Goal: Task Accomplishment & Management: Complete application form

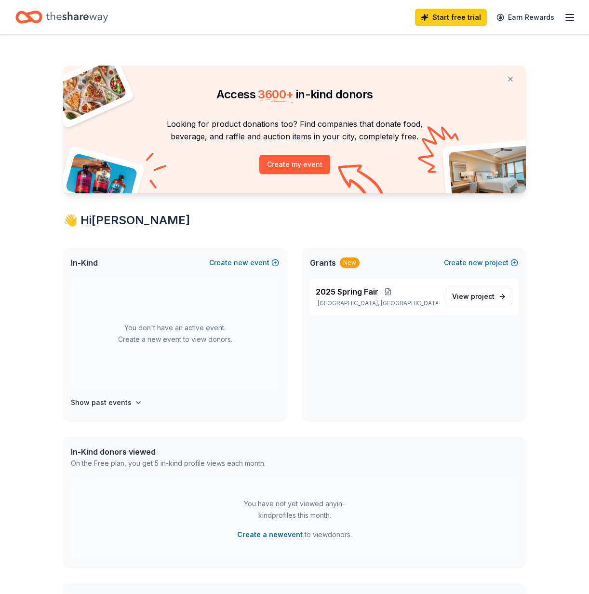
click at [568, 16] on icon "button" at bounding box center [570, 18] width 12 height 12
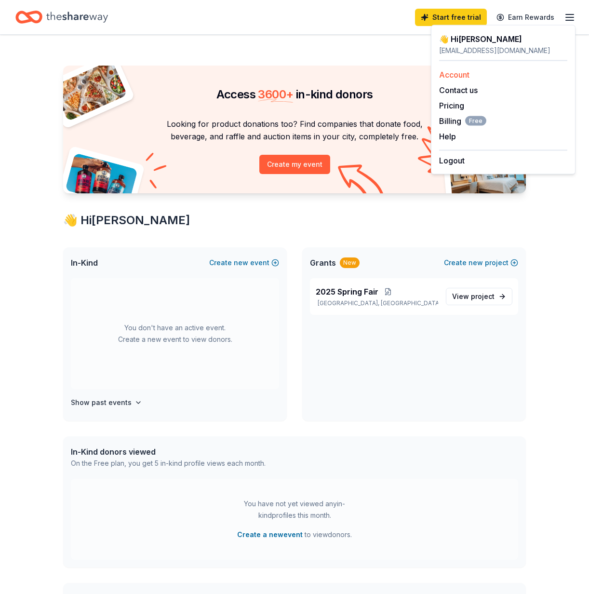
click at [457, 69] on div "Account" at bounding box center [503, 75] width 128 height 12
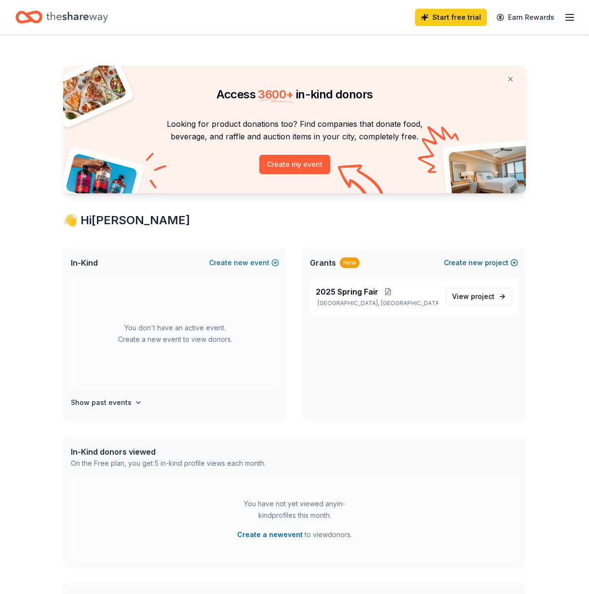
click at [486, 260] on button "Create new project" at bounding box center [481, 263] width 74 height 12
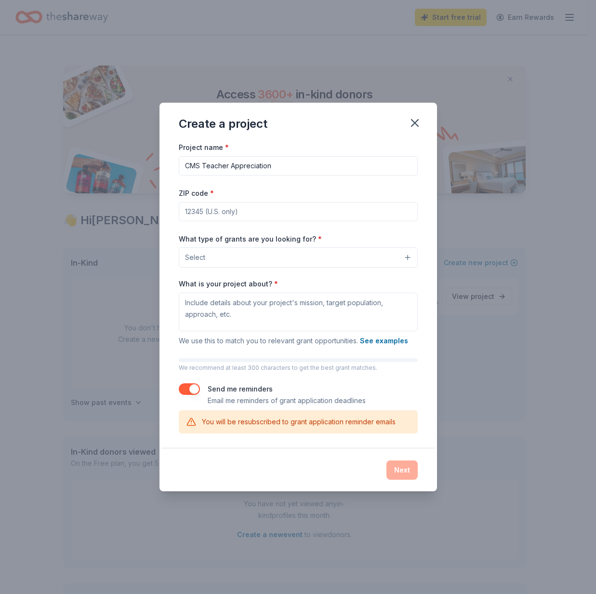
type input "CMS Teacher Appreciation"
type input "02062"
click at [221, 255] on button "Select" at bounding box center [298, 257] width 239 height 20
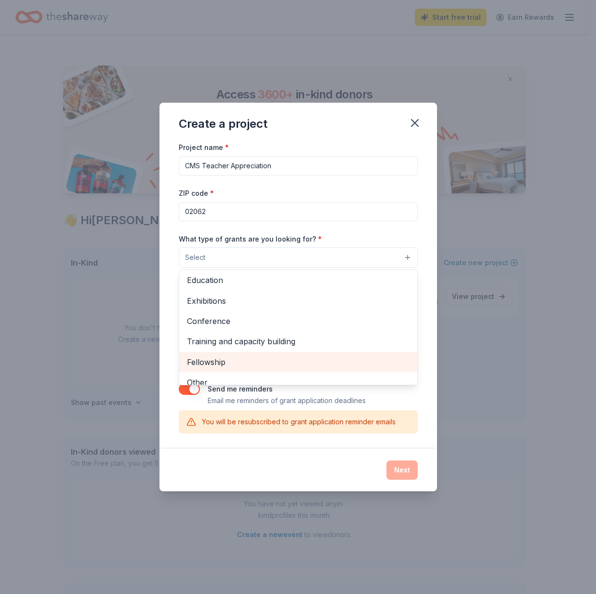
scroll to position [112, 0]
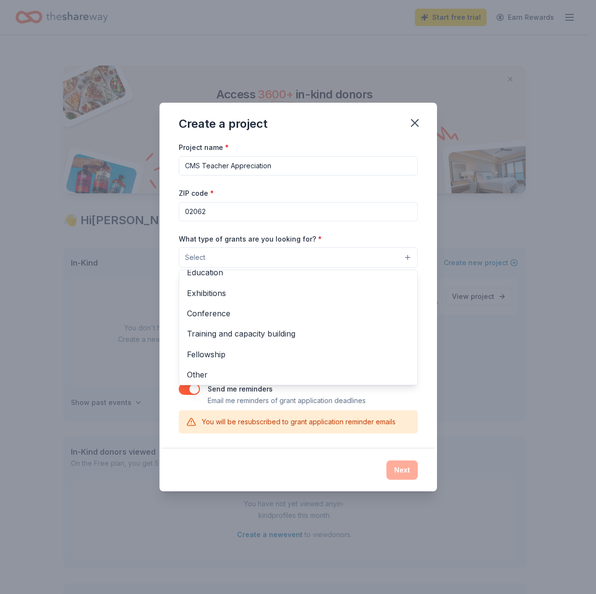
click at [423, 229] on div "Project name * CMS Teacher Appreciation ZIP code * 02062 What type of grants ar…" at bounding box center [297, 294] width 277 height 307
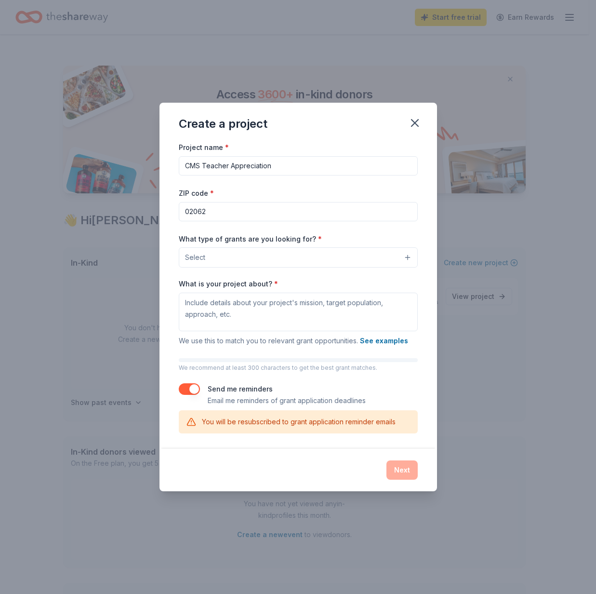
click at [373, 167] on input "CMS Teacher Appreciation" at bounding box center [298, 165] width 239 height 19
click at [206, 162] on input "CMS Teacher Appreciation" at bounding box center [298, 165] width 239 height 19
drag, startPoint x: 201, startPoint y: 164, endPoint x: 132, endPoint y: 165, distance: 69.9
click at [132, 165] on div "Create a project Project name * CMS Teacher Appreciation ZIP code * 02062 What …" at bounding box center [298, 297] width 596 height 594
type input "NHS Teacher Appreciation"
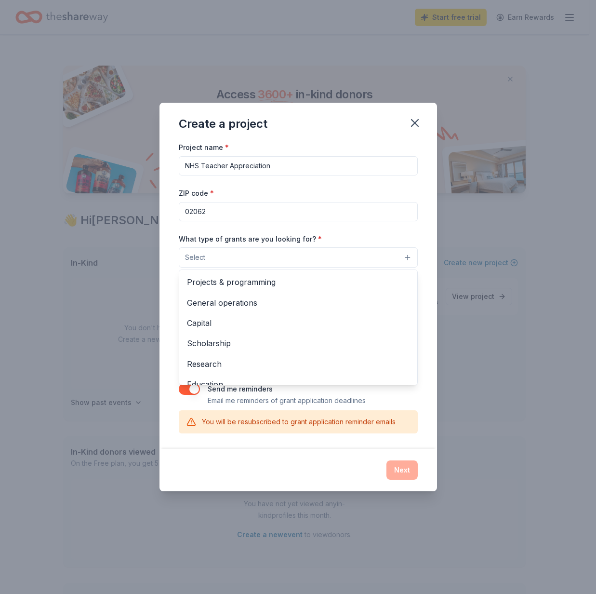
click at [200, 258] on span "Select" at bounding box center [195, 257] width 20 height 12
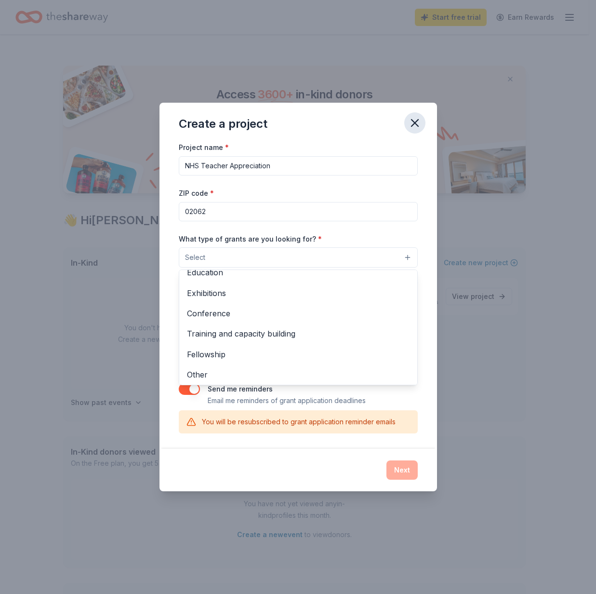
click at [418, 129] on div "Create a project Project name * NHS Teacher Appreciation ZIP code * 02062 What …" at bounding box center [297, 297] width 277 height 388
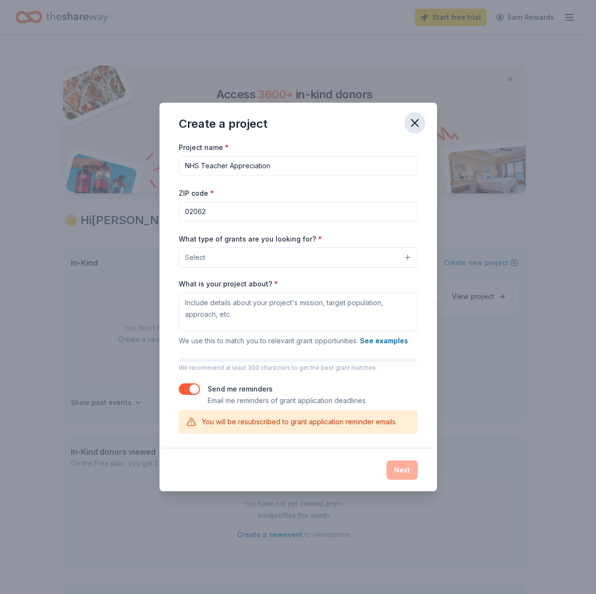
click at [417, 125] on icon "button" at bounding box center [414, 122] width 13 height 13
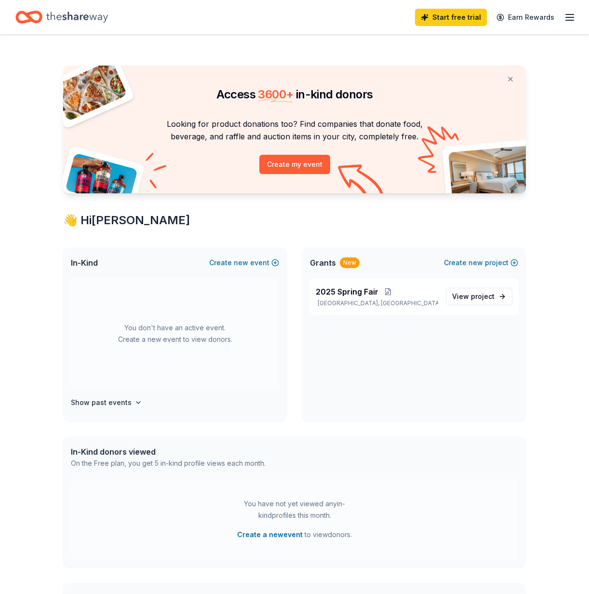
click at [565, 14] on icon "button" at bounding box center [570, 18] width 12 height 12
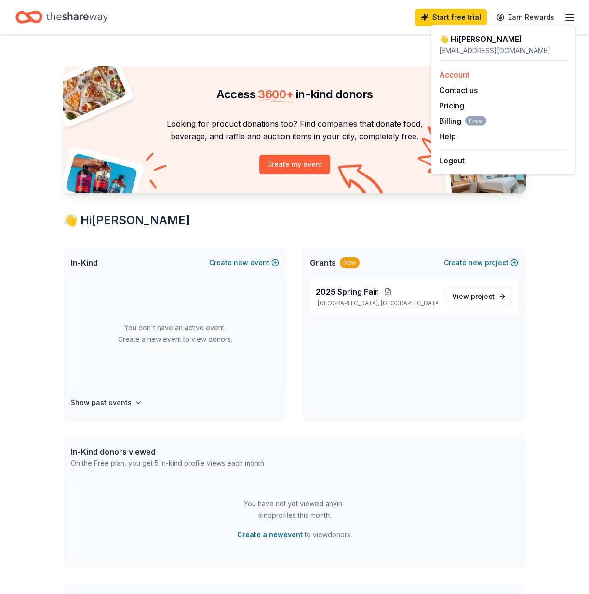
click at [445, 75] on link "Account" at bounding box center [454, 75] width 30 height 10
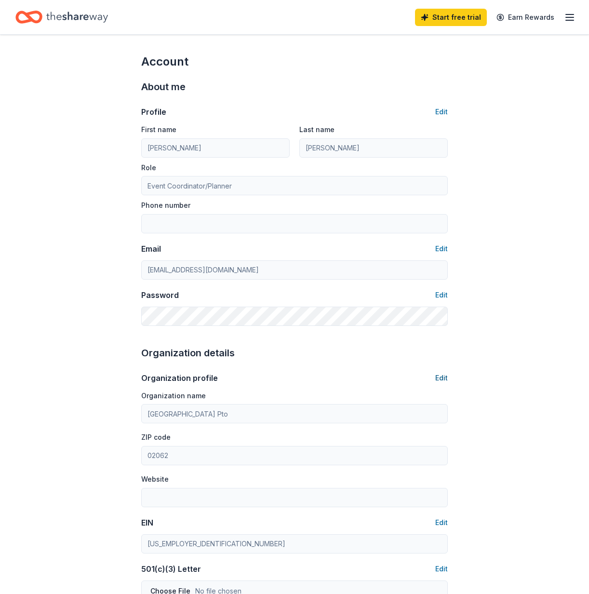
click at [444, 379] on button "Edit" at bounding box center [441, 378] width 13 height 12
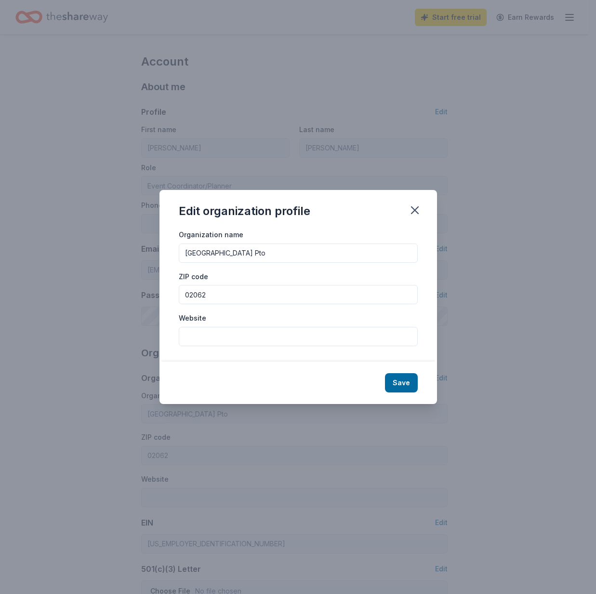
drag, startPoint x: 248, startPoint y: 255, endPoint x: 127, endPoint y: 240, distance: 121.8
click at [418, 211] on icon "button" at bounding box center [414, 209] width 13 height 13
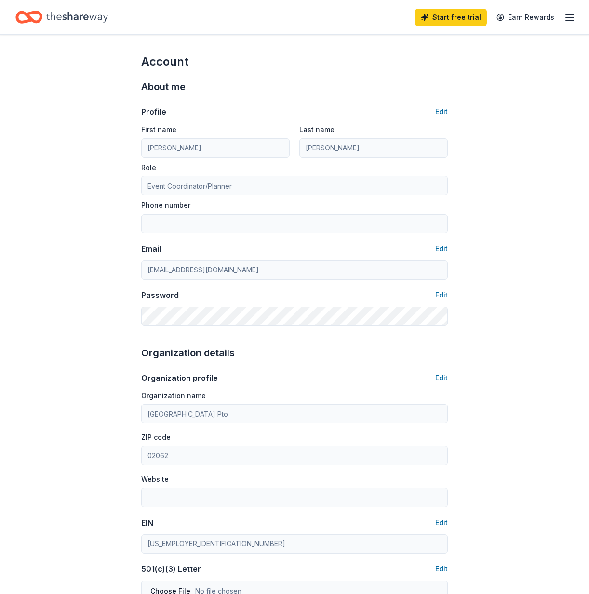
click at [572, 11] on div "Start free trial Earn Rewards" at bounding box center [294, 17] width 589 height 34
click at [569, 14] on line "button" at bounding box center [570, 14] width 8 height 0
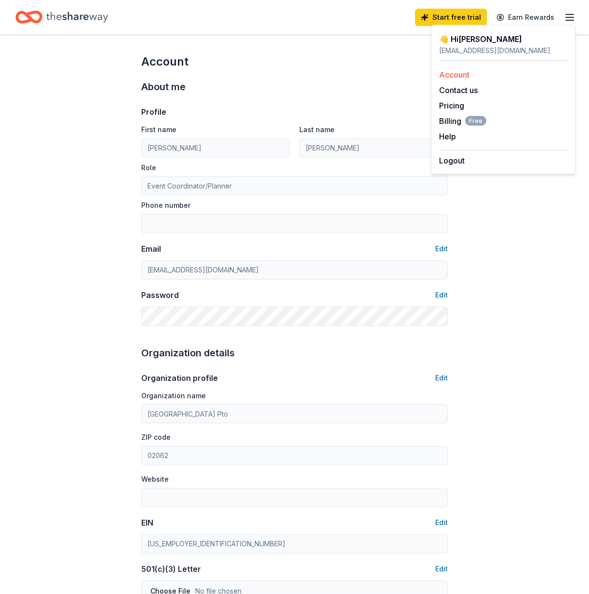
click at [455, 74] on link "Account" at bounding box center [454, 75] width 30 height 10
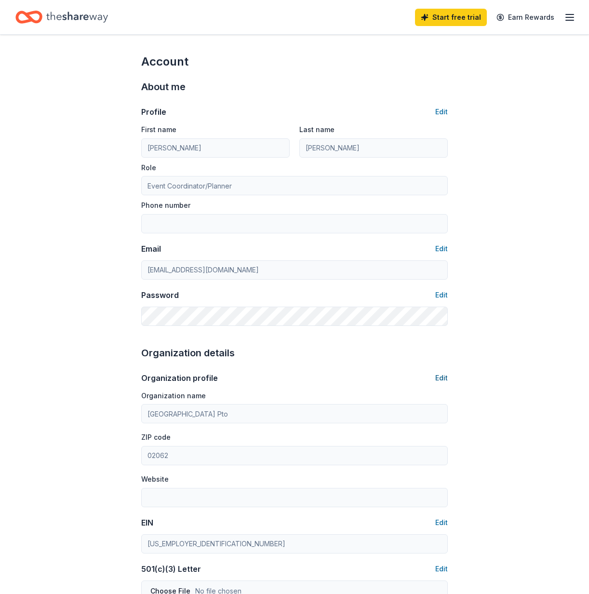
click at [442, 379] on button "Edit" at bounding box center [441, 378] width 13 height 12
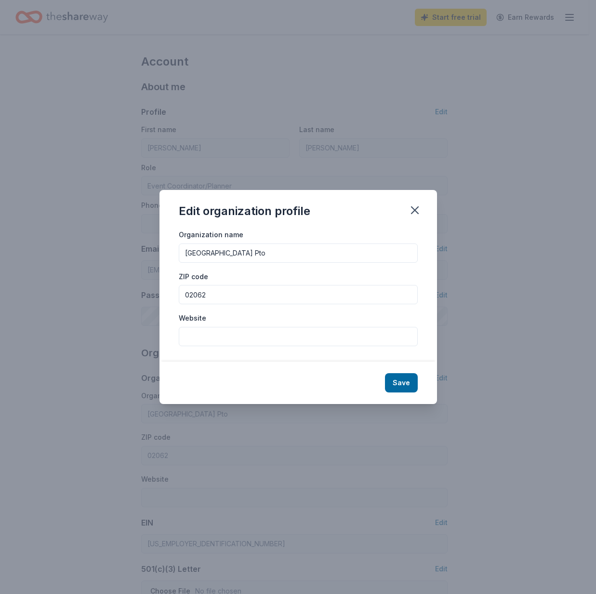
drag, startPoint x: 247, startPoint y: 254, endPoint x: 171, endPoint y: 250, distance: 76.2
type input "Coakley MS School Pto"
click at [408, 383] on button "Save" at bounding box center [401, 382] width 33 height 19
type input "Coakley MS School Pto"
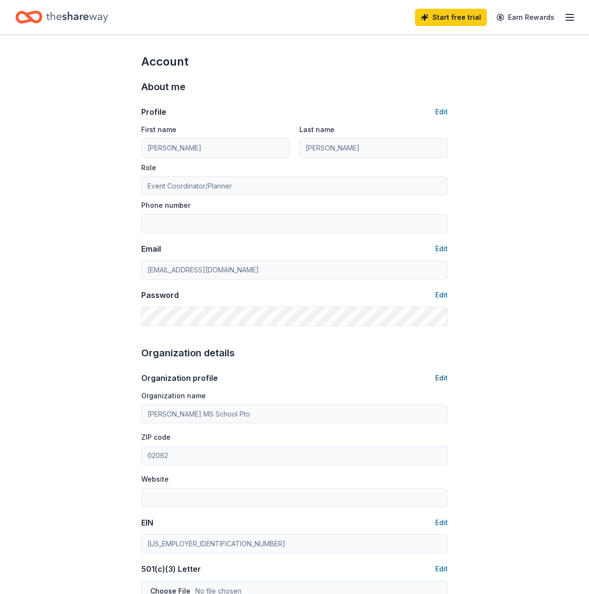
click at [440, 376] on button "Edit" at bounding box center [441, 378] width 13 height 12
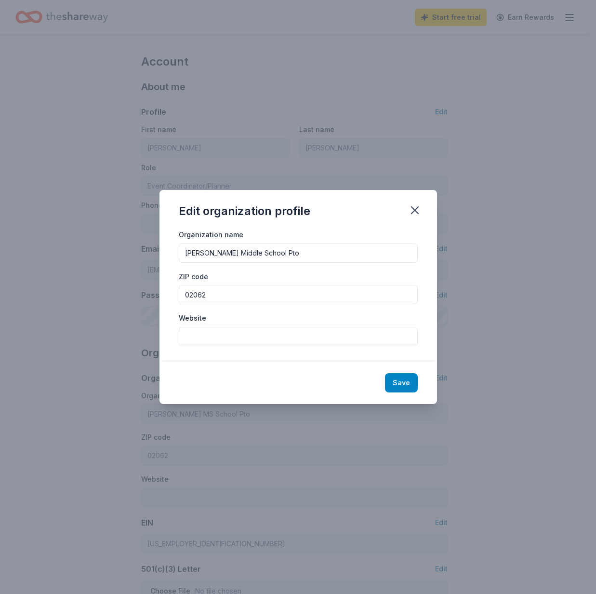
type input "Coakley Middle School Pto"
click at [413, 383] on button "Save" at bounding box center [401, 382] width 33 height 19
type input "Coakley Middle School Pto"
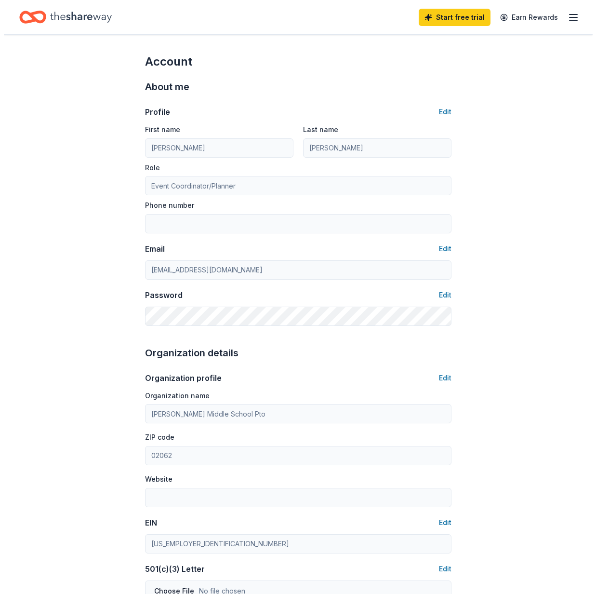
scroll to position [303, 0]
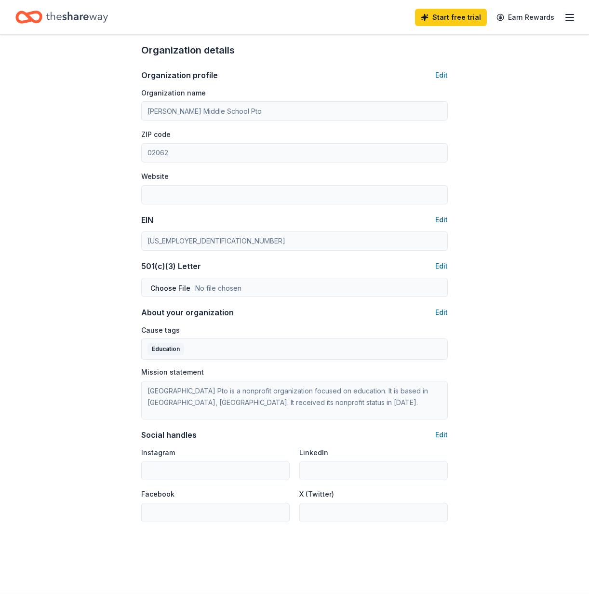
click at [446, 218] on button "Edit" at bounding box center [441, 220] width 13 height 12
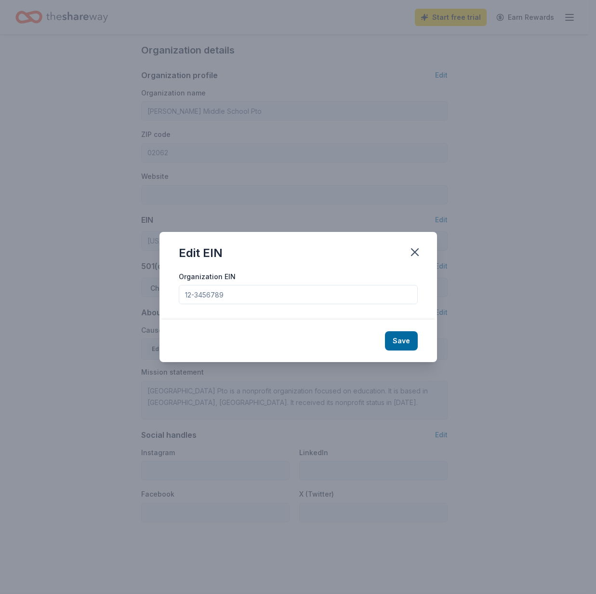
click at [233, 295] on input "Organization EIN" at bounding box center [298, 294] width 239 height 19
click at [212, 303] on input "Organization EIN" at bounding box center [298, 294] width 239 height 19
click at [209, 294] on input "Organization EIN" at bounding box center [298, 294] width 239 height 19
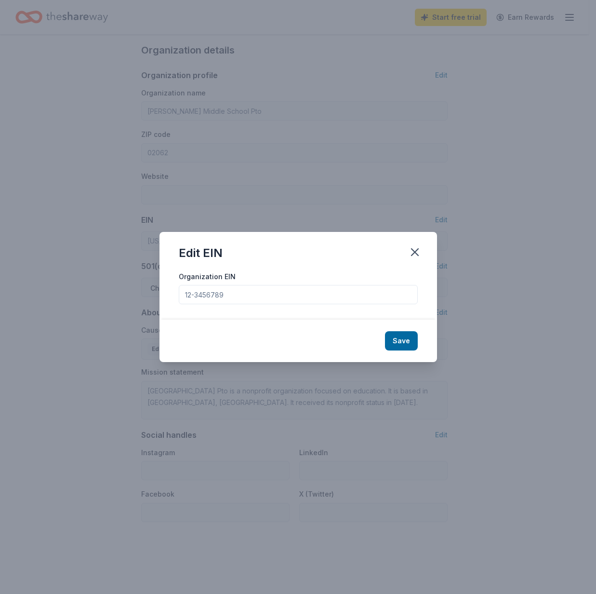
click at [209, 294] on input "Organization EIN" at bounding box center [298, 294] width 239 height 19
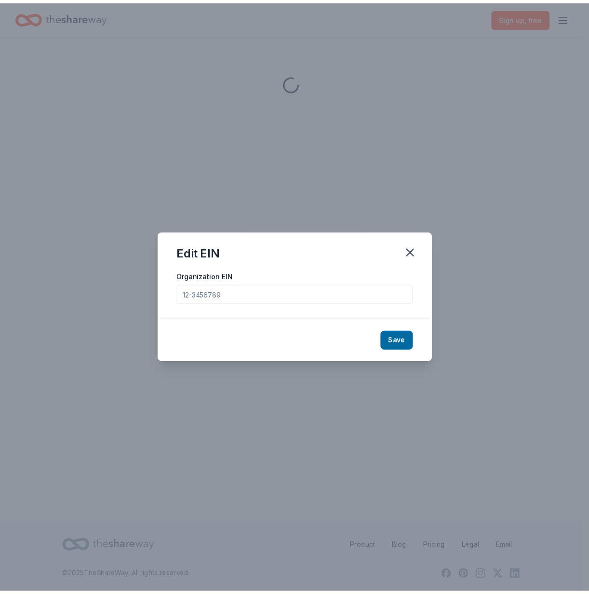
scroll to position [0, 0]
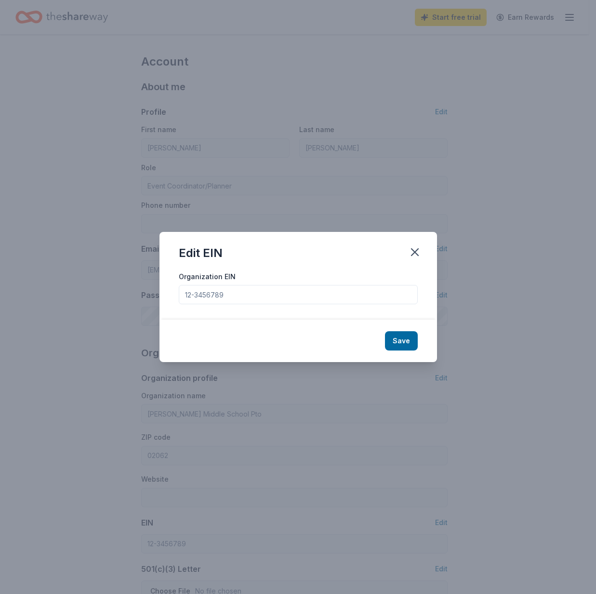
paste input "45-5049411"
type input "45-5049411"
click at [388, 345] on button "Save" at bounding box center [401, 340] width 33 height 19
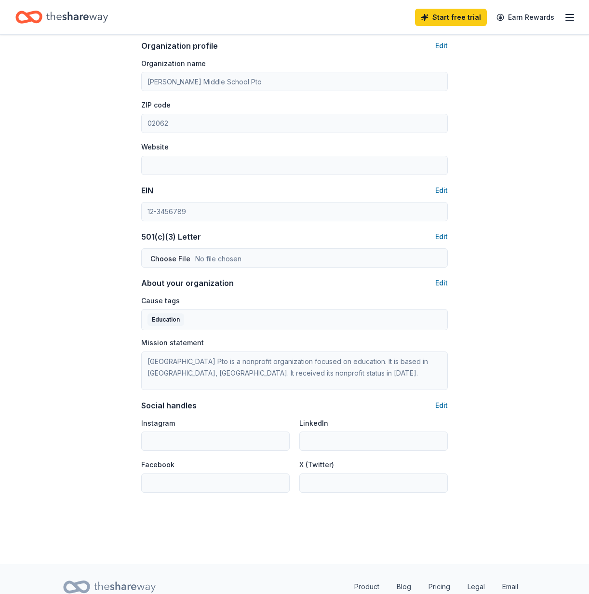
scroll to position [314, 0]
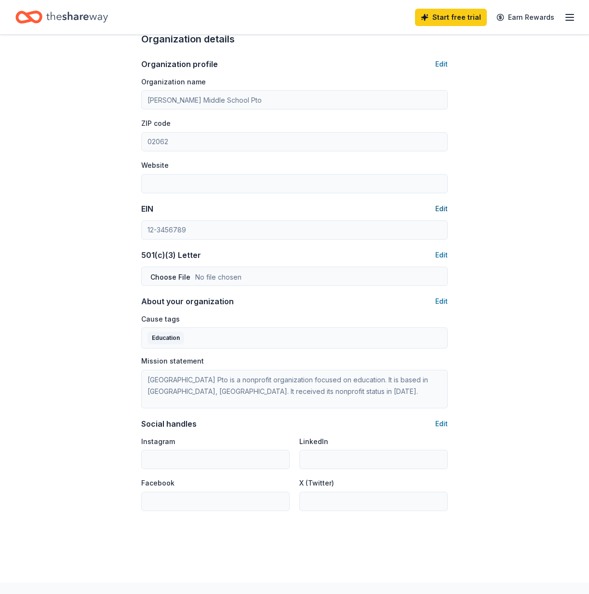
click at [440, 203] on button "Edit" at bounding box center [441, 209] width 13 height 12
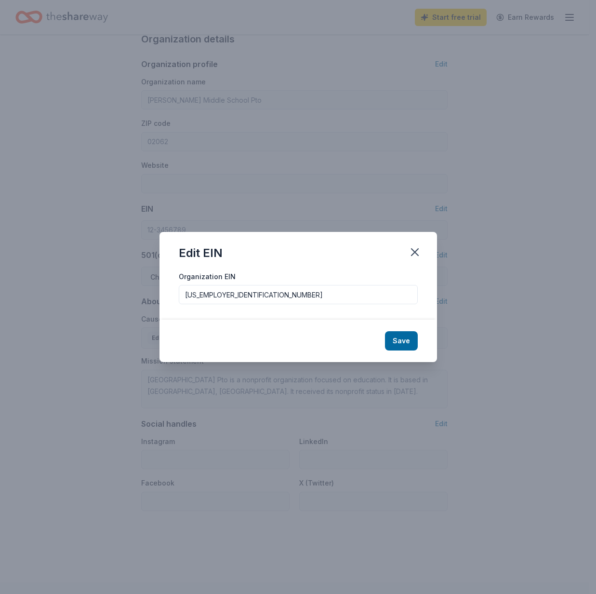
click at [228, 296] on input "45-5049411" at bounding box center [298, 294] width 239 height 19
click at [403, 339] on button "Save" at bounding box center [401, 340] width 33 height 19
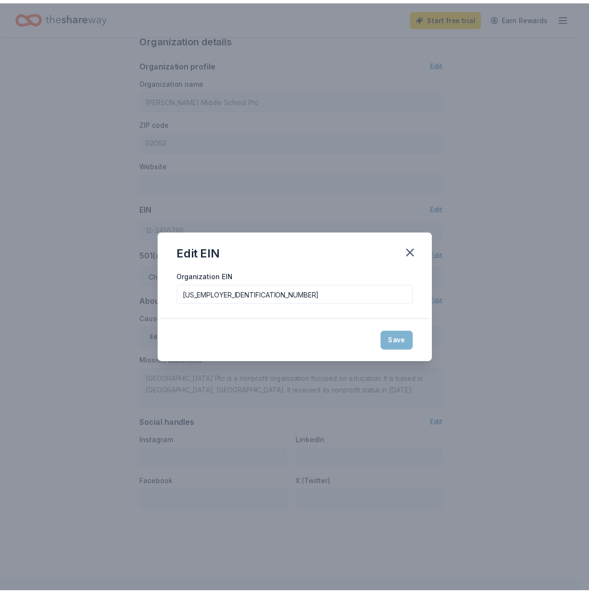
type input "45-5049411"
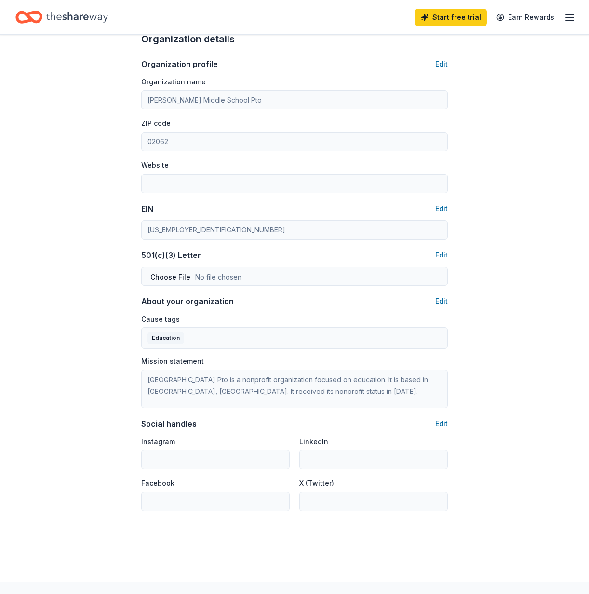
click at [532, 450] on div "Account About me Profile Edit First name Katie Last name Neal-Rizzo Role Event …" at bounding box center [294, 151] width 589 height 861
click at [54, 362] on div "Account About me Profile Edit First name Katie Last name Neal-Rizzo Role Event …" at bounding box center [294, 151] width 589 height 861
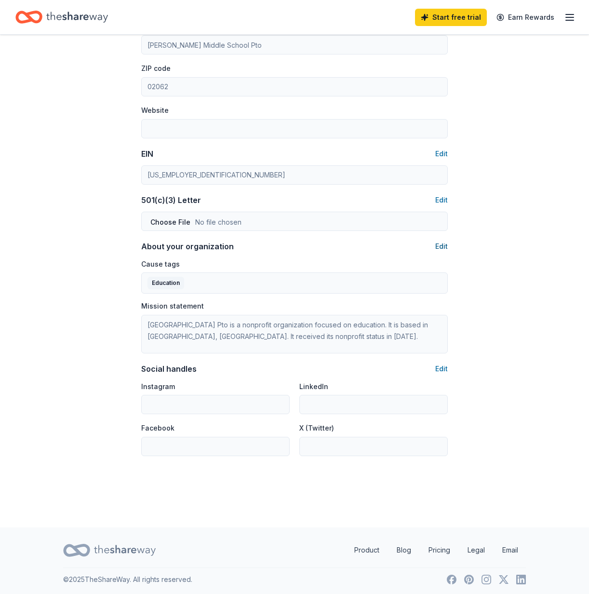
click at [443, 245] on button "Edit" at bounding box center [441, 246] width 13 height 12
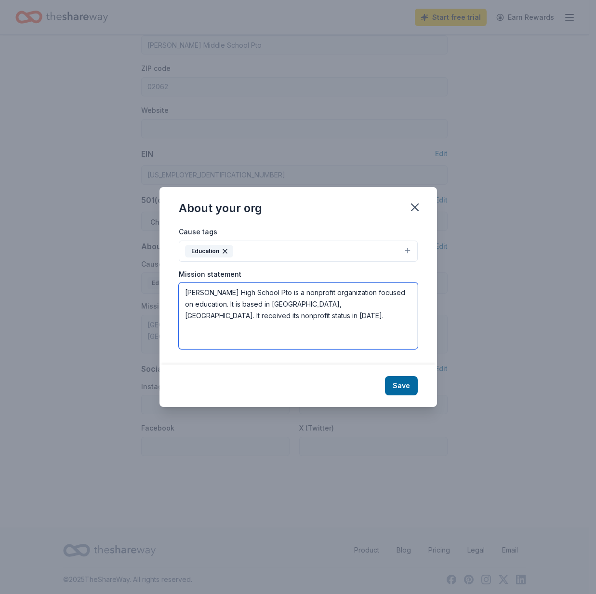
click at [216, 297] on textarea "Norwood High School Pto is a nonprofit organization focused on education. It is…" at bounding box center [298, 315] width 239 height 66
click at [402, 388] on button "Save" at bounding box center [401, 385] width 33 height 19
type textarea "Norwood High School Pto is a nonprofit organization focused on education. It is…"
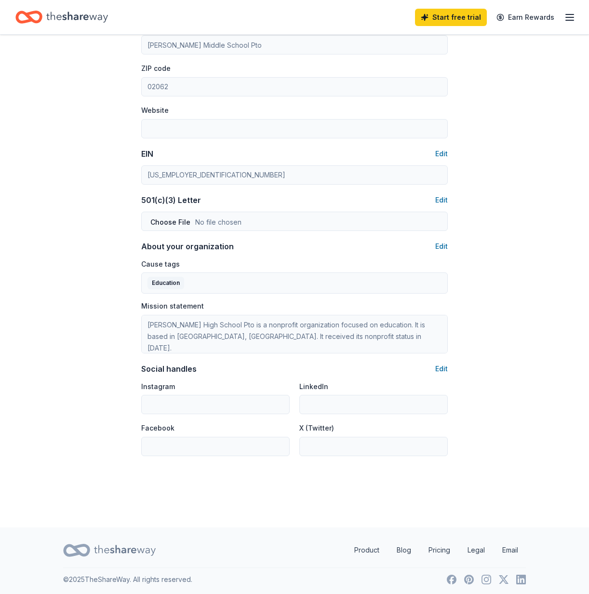
click at [540, 362] on div "Account About me Profile Edit First name Katie Last name Neal-Rizzo Role Event …" at bounding box center [294, 96] width 589 height 861
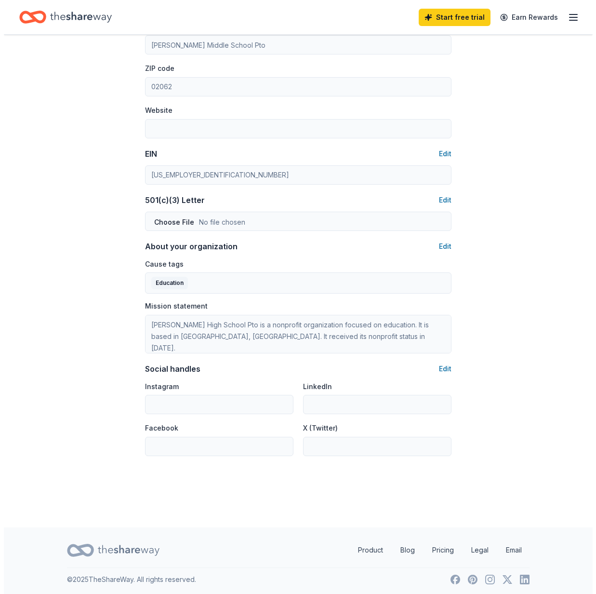
scroll to position [0, 0]
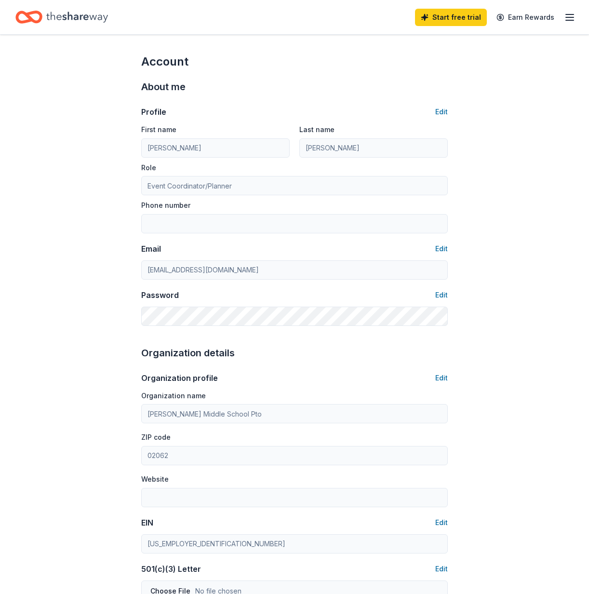
click at [566, 19] on icon "button" at bounding box center [570, 18] width 12 height 12
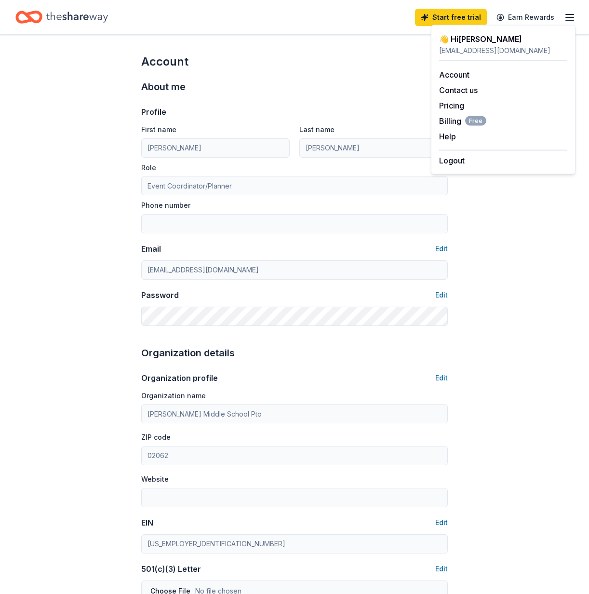
click at [29, 19] on icon "Home" at bounding box center [33, 17] width 15 height 10
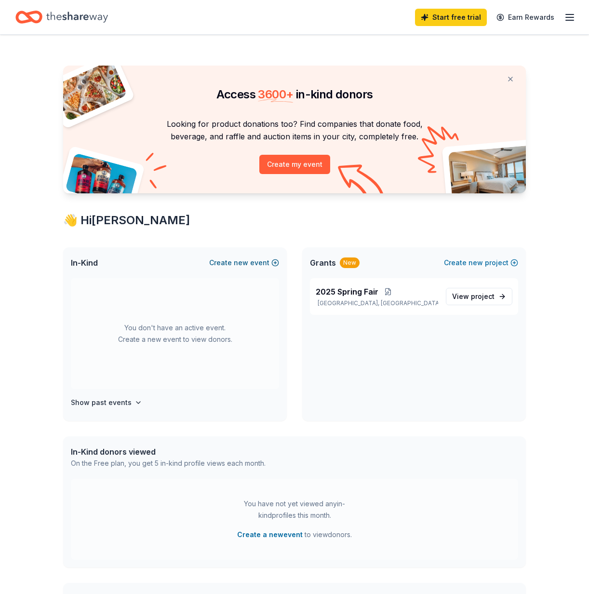
click at [253, 260] on button "Create new event" at bounding box center [244, 263] width 70 height 12
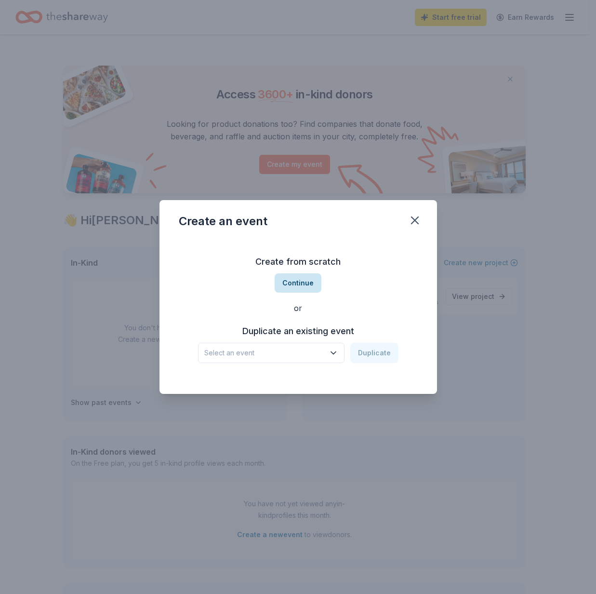
click at [302, 283] on button "Continue" at bounding box center [298, 282] width 47 height 19
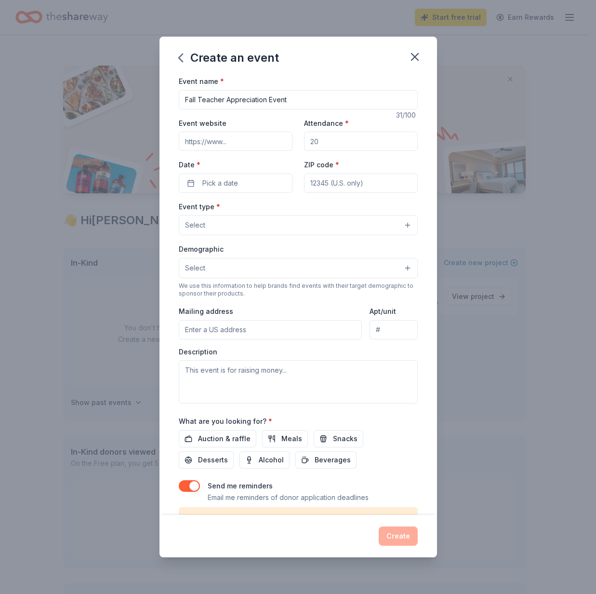
type input "Fall Teacher Appreciation Event"
click at [376, 141] on input "Attendance *" at bounding box center [361, 141] width 114 height 19
type input "160"
click at [250, 183] on button "Pick a date" at bounding box center [236, 182] width 114 height 19
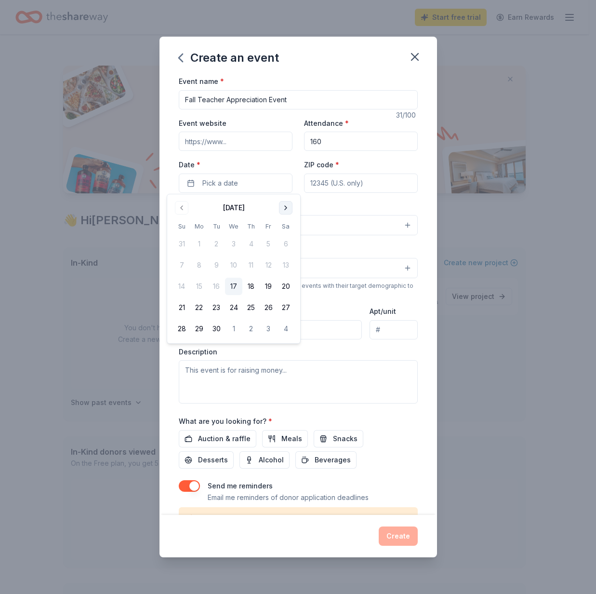
click at [290, 208] on button "Go to next month" at bounding box center [285, 207] width 13 height 13
click at [272, 286] on button "14" at bounding box center [268, 285] width 17 height 17
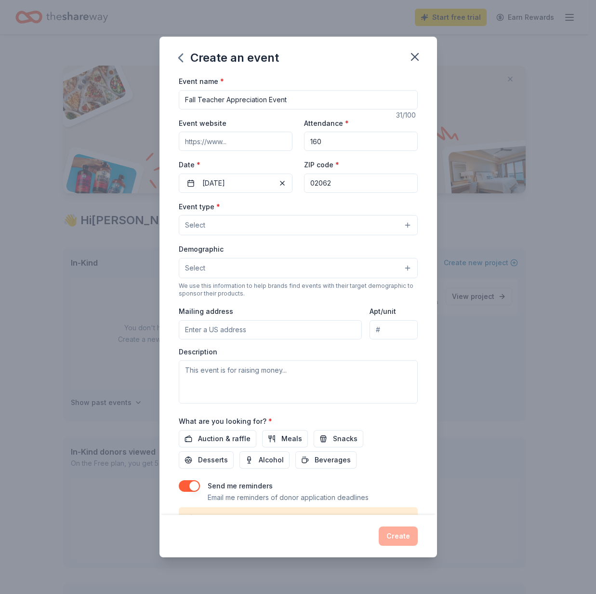
type input "02062"
click at [364, 219] on button "Select" at bounding box center [298, 225] width 239 height 20
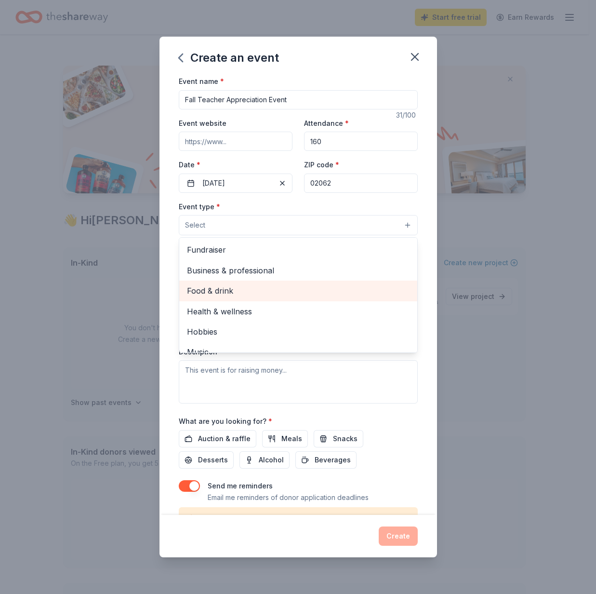
click at [280, 293] on span "Food & drink" at bounding box center [298, 290] width 223 height 13
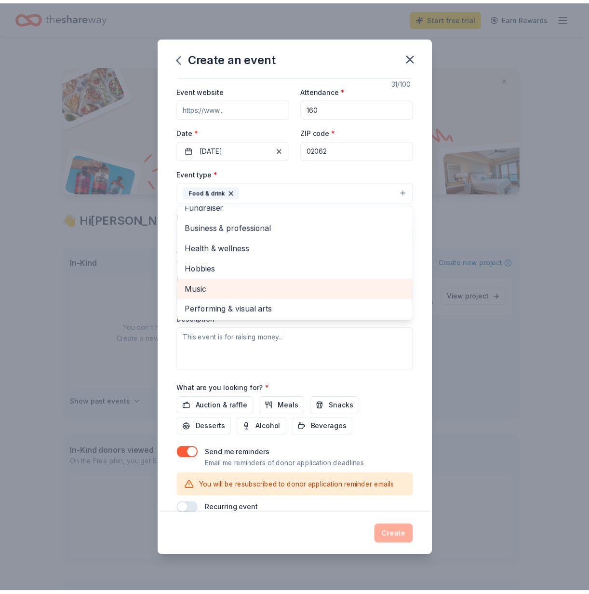
scroll to position [47, 0]
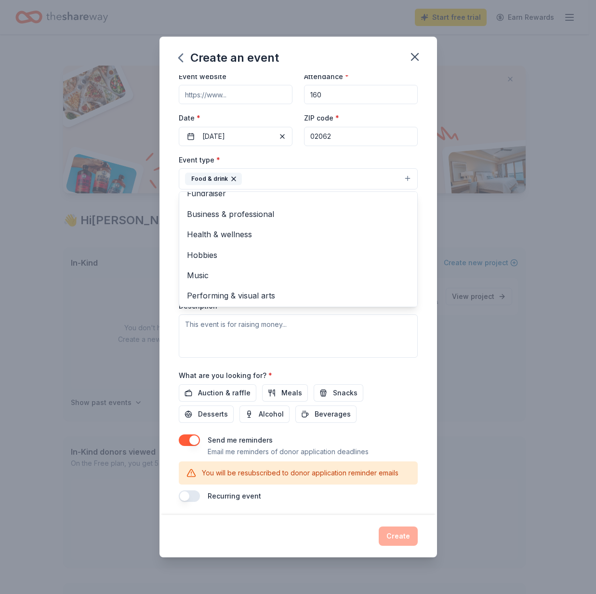
click at [206, 330] on div "Event type * Food & drink Fundraiser Business & professional Health & wellness …" at bounding box center [298, 256] width 239 height 204
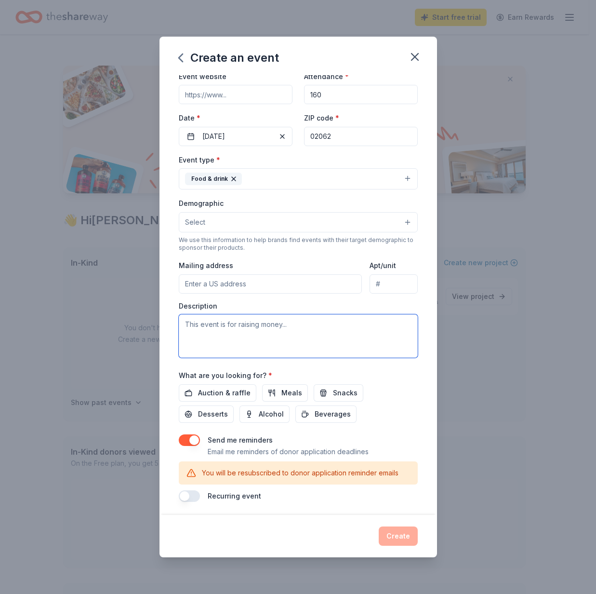
click at [206, 330] on textarea at bounding box center [298, 335] width 239 height 43
click at [222, 223] on button "Select" at bounding box center [298, 222] width 239 height 20
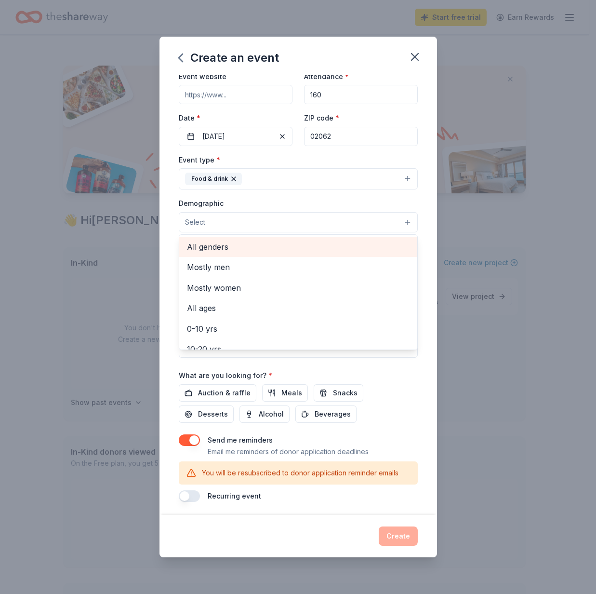
click at [256, 251] on span "All genders" at bounding box center [298, 246] width 223 height 13
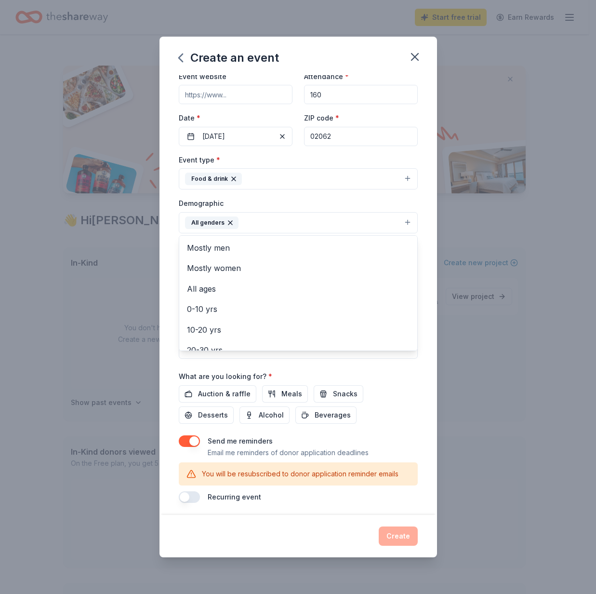
click at [337, 182] on div "Event type * Food & drink Demographic All genders Mostly men Mostly women All a…" at bounding box center [298, 256] width 239 height 205
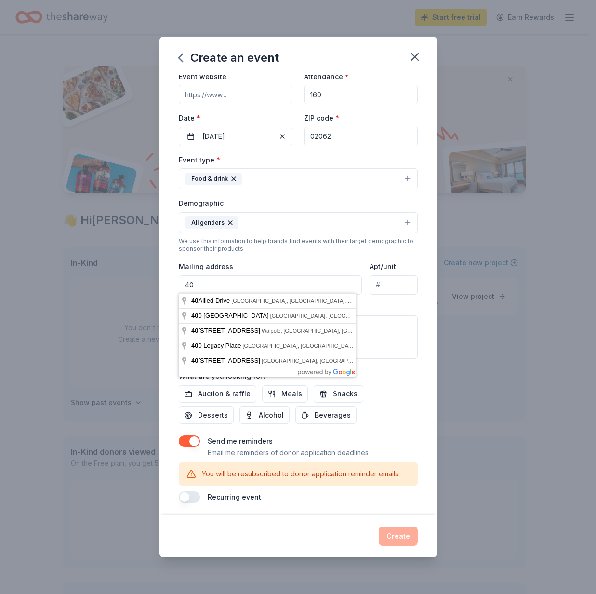
type input "4"
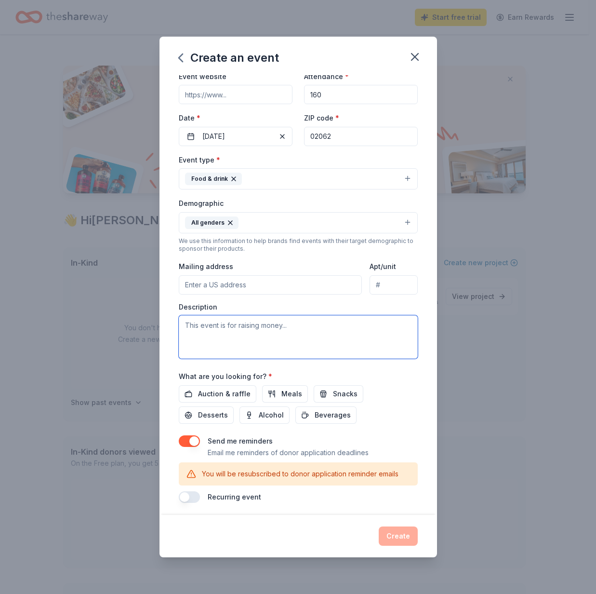
click at [212, 321] on textarea at bounding box center [298, 336] width 239 height 43
click at [285, 388] on span "Meals" at bounding box center [291, 394] width 21 height 12
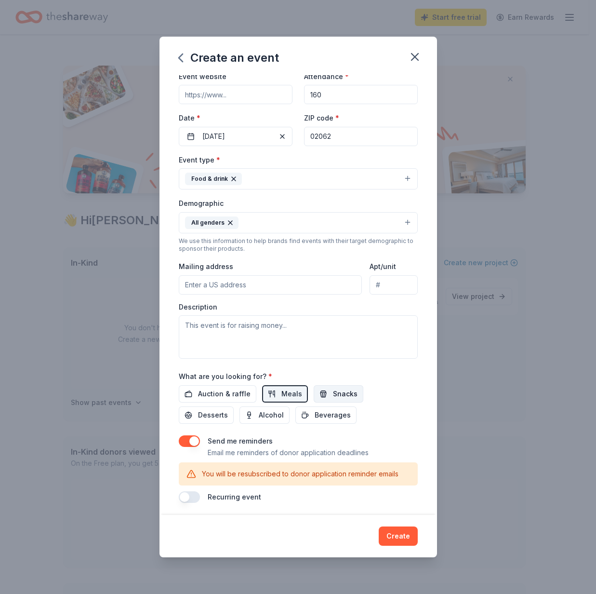
click at [343, 388] on span "Snacks" at bounding box center [345, 394] width 25 height 12
click at [203, 416] on span "Desserts" at bounding box center [213, 415] width 30 height 12
click at [339, 409] on span "Beverages" at bounding box center [333, 415] width 36 height 12
click at [406, 532] on button "Create" at bounding box center [398, 535] width 39 height 19
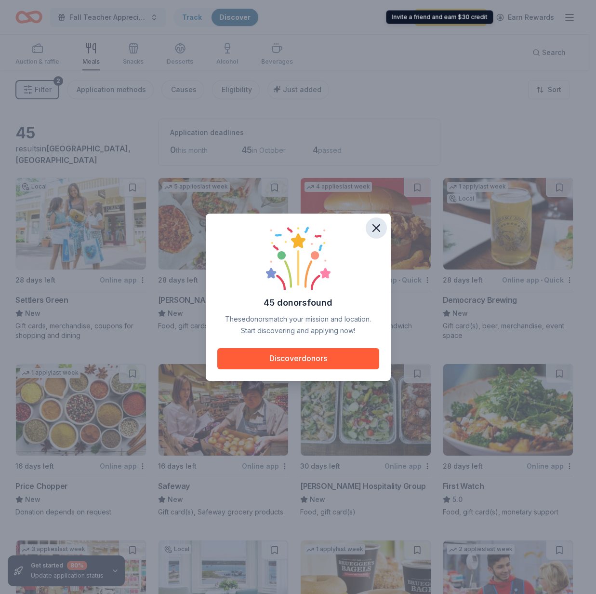
click at [380, 226] on icon "button" at bounding box center [375, 227] width 13 height 13
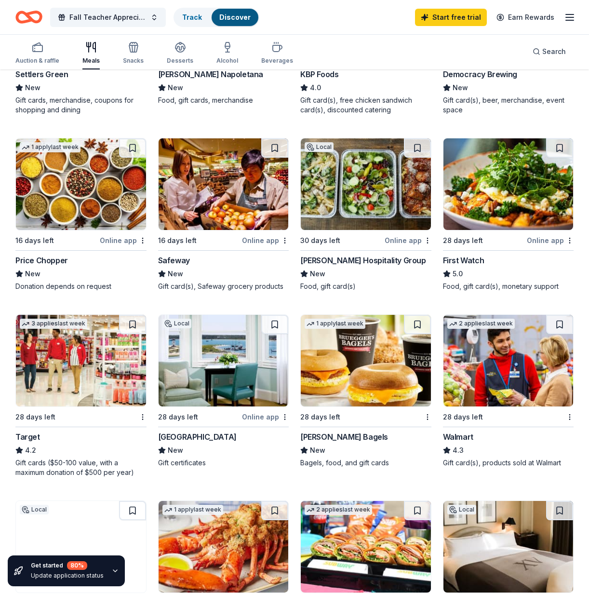
scroll to position [320, 0]
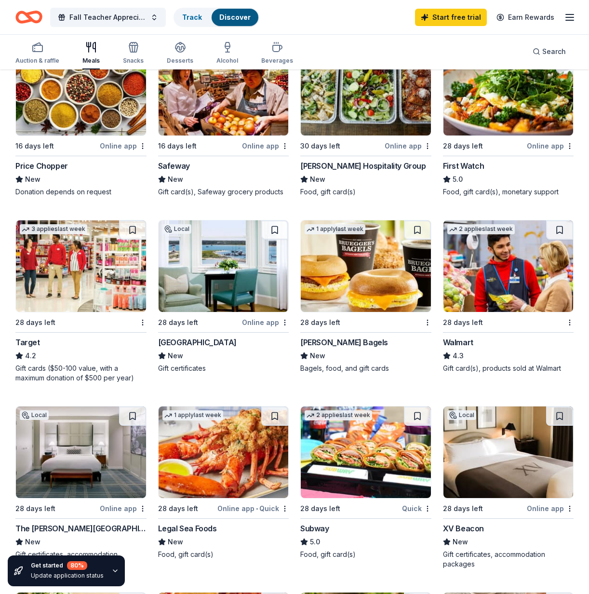
click at [54, 350] on div "4.2" at bounding box center [80, 356] width 131 height 12
click at [507, 292] on img at bounding box center [508, 266] width 130 height 92
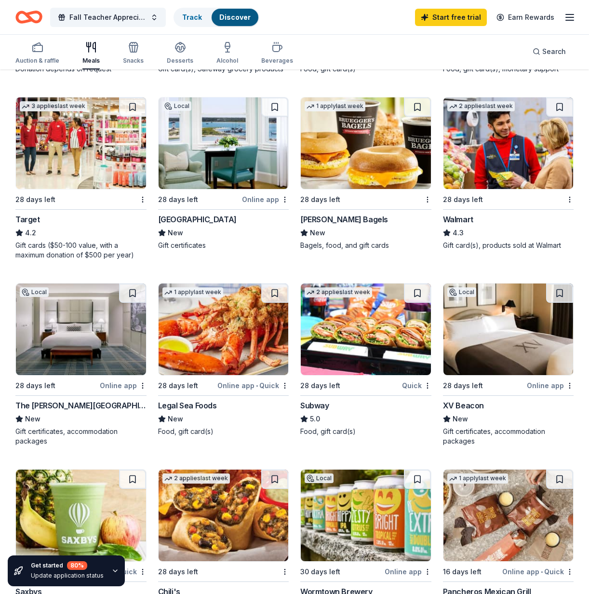
scroll to position [511, 0]
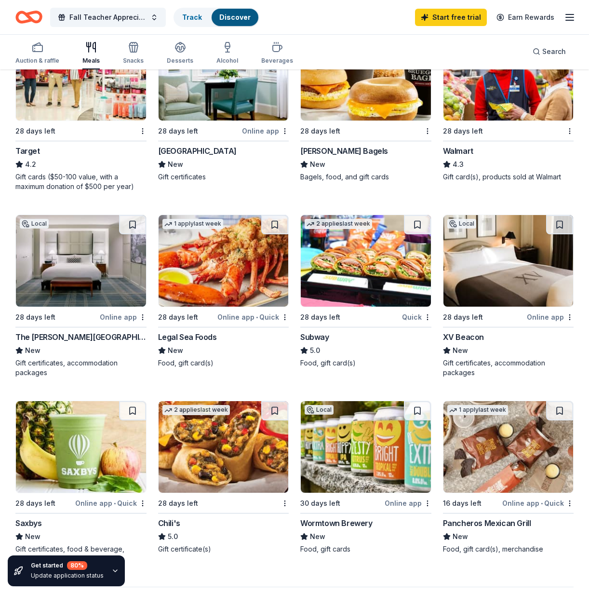
click at [386, 283] on img at bounding box center [366, 261] width 130 height 92
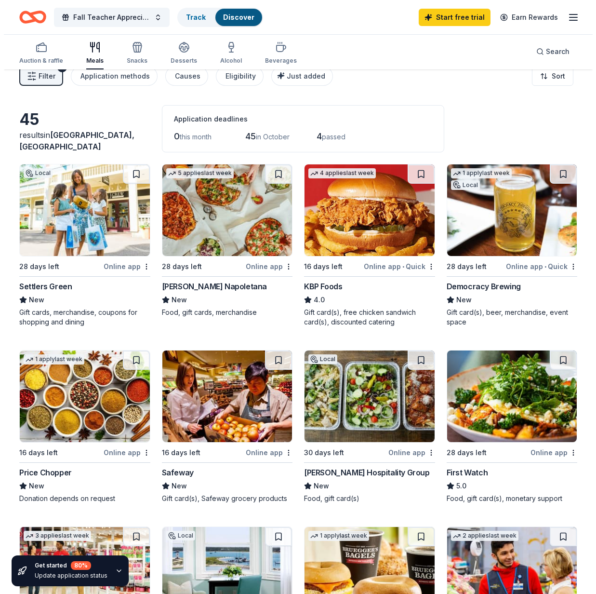
scroll to position [0, 0]
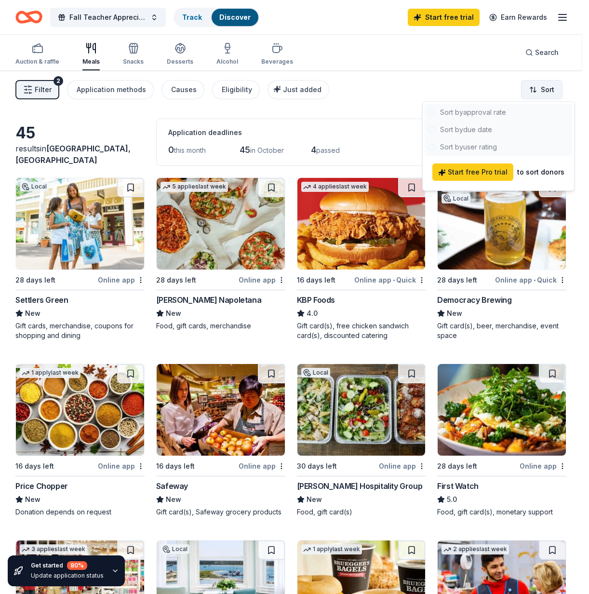
click at [543, 92] on html "Fall Teacher Appreciation Event Track Discover Start free trial Earn Rewards Au…" at bounding box center [294, 297] width 589 height 594
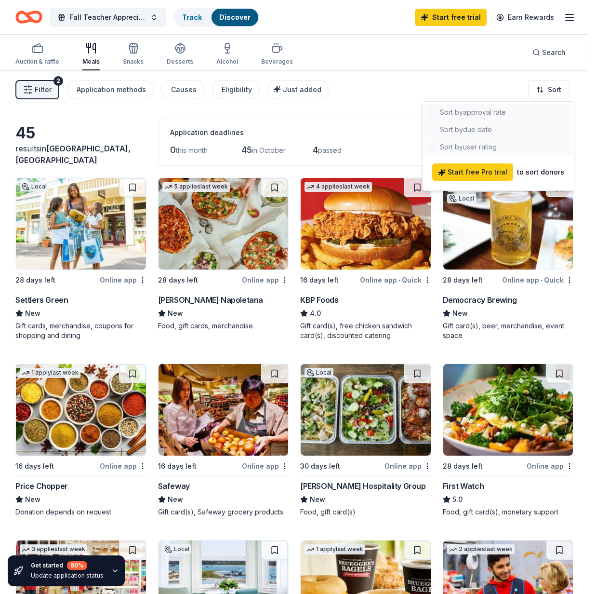
click at [36, 96] on html "Fall Teacher Appreciation Event Track Discover Start free trial Earn Rewards Au…" at bounding box center [298, 297] width 596 height 594
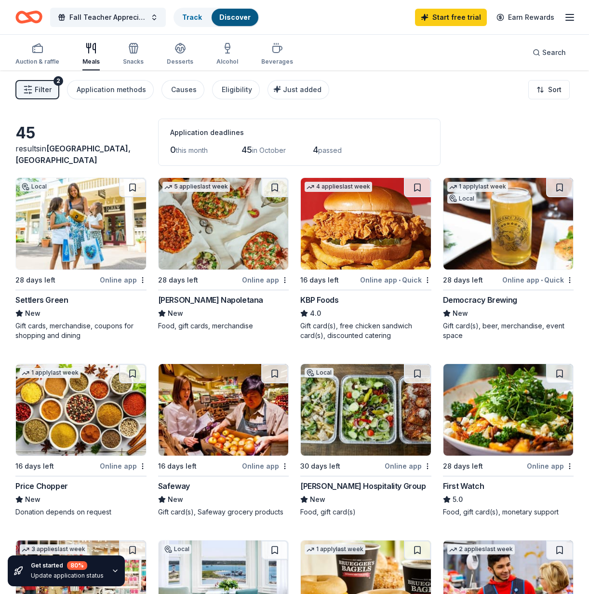
click at [37, 89] on span "Filter" at bounding box center [43, 90] width 17 height 12
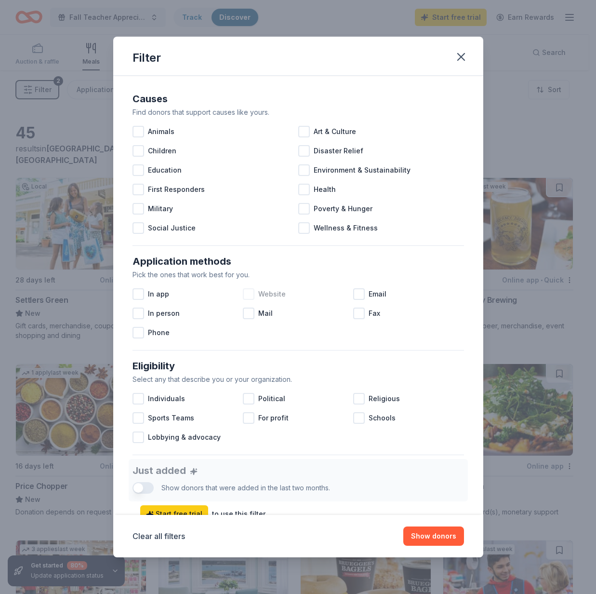
click at [250, 292] on div at bounding box center [249, 294] width 12 height 12
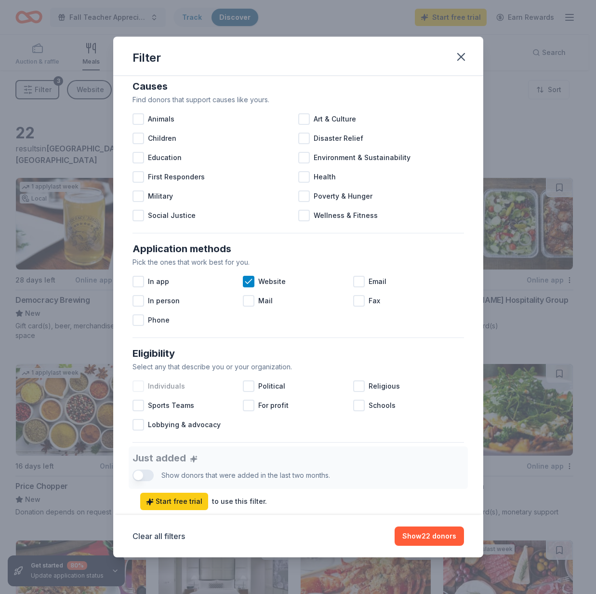
scroll to position [18, 0]
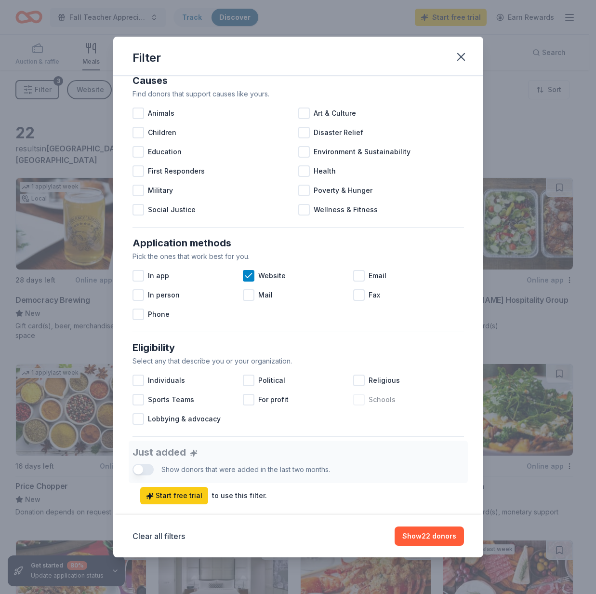
click at [369, 400] on span "Schools" at bounding box center [382, 400] width 27 height 12
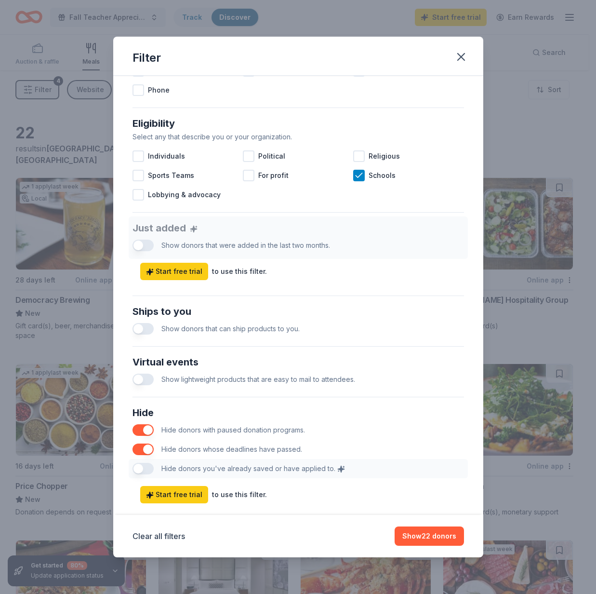
scroll to position [240, 0]
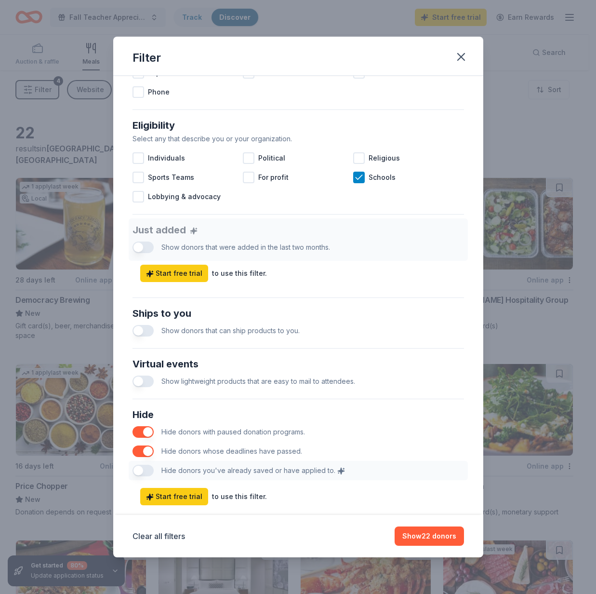
click at [153, 333] on button "button" at bounding box center [142, 331] width 21 height 12
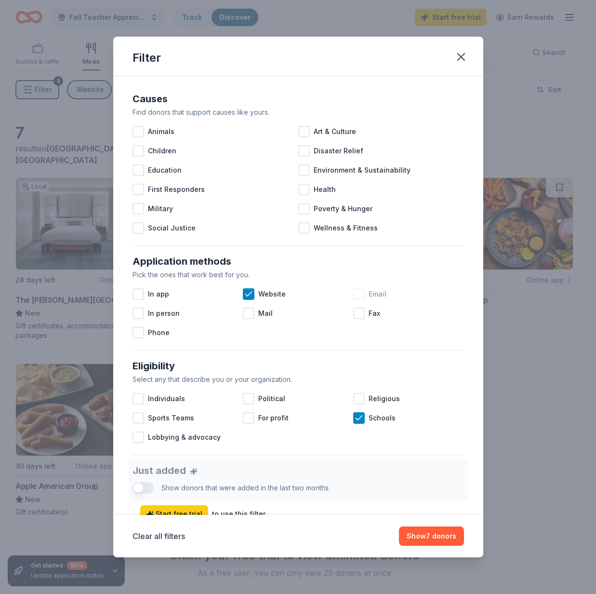
click at [356, 291] on div at bounding box center [359, 294] width 12 height 12
click at [135, 167] on div at bounding box center [138, 170] width 12 height 12
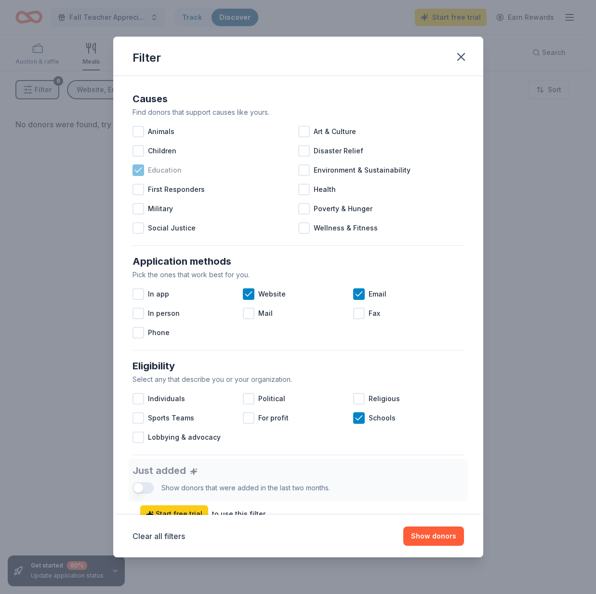
click at [137, 169] on icon at bounding box center [138, 170] width 10 height 10
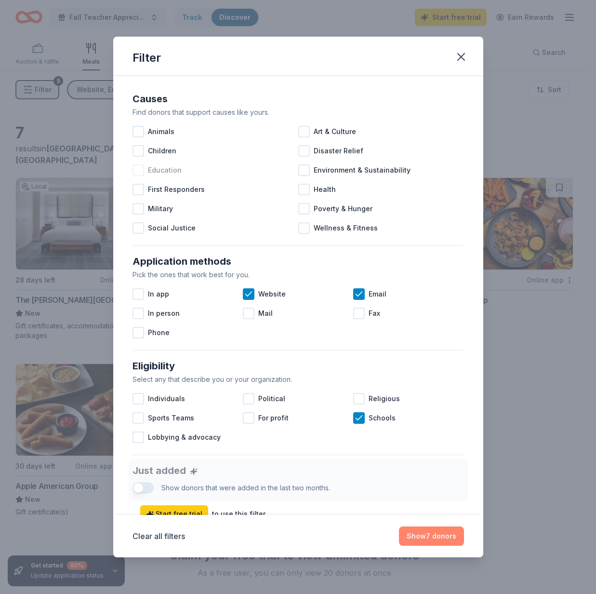
click at [427, 529] on button "Show 7 donors" at bounding box center [431, 535] width 65 height 19
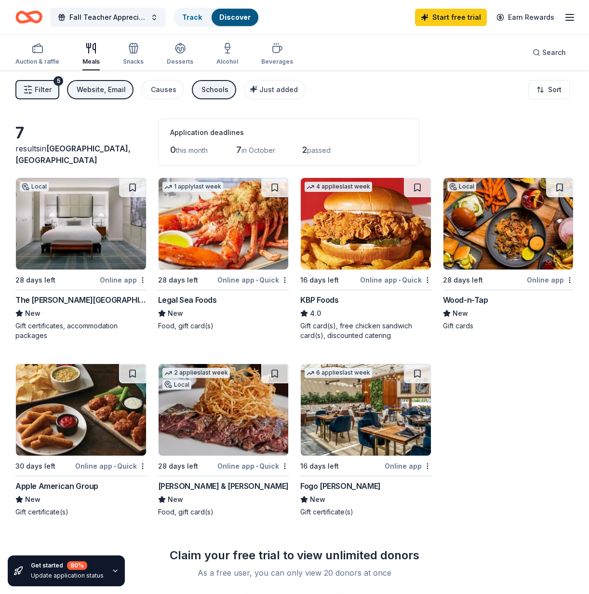
click at [318, 301] on div "KBP Foods" at bounding box center [319, 300] width 38 height 12
click at [115, 422] on img at bounding box center [81, 410] width 130 height 92
click at [54, 224] on img at bounding box center [81, 224] width 130 height 92
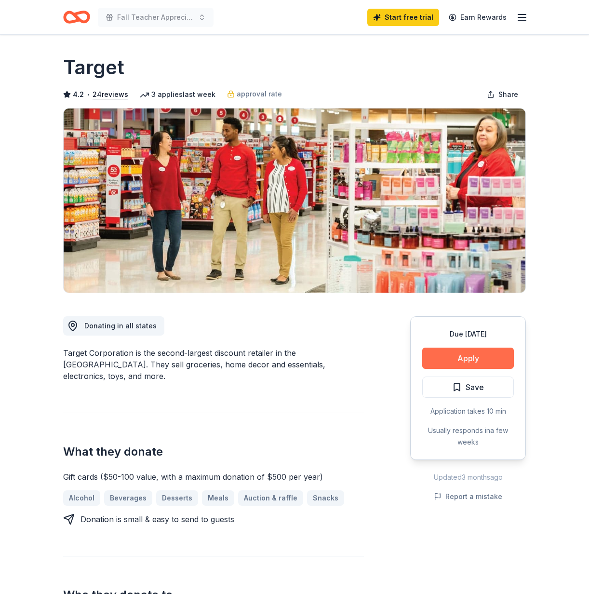
click at [462, 356] on button "Apply" at bounding box center [468, 357] width 92 height 21
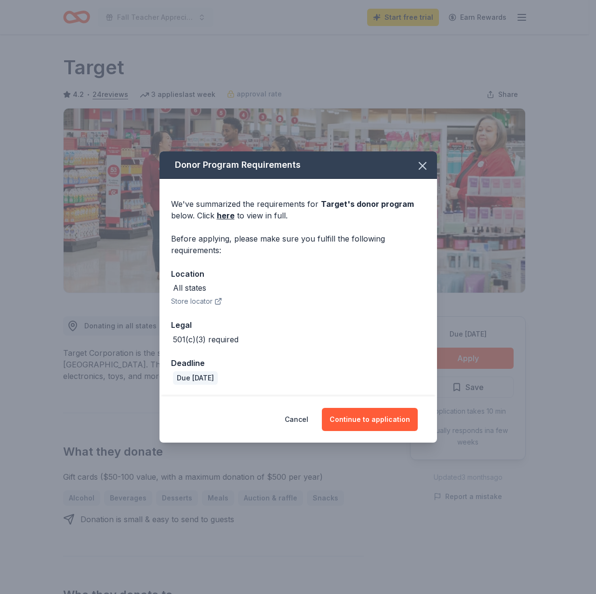
click at [216, 302] on icon "button" at bounding box center [218, 301] width 8 height 8
click at [352, 419] on button "Continue to application" at bounding box center [370, 419] width 96 height 23
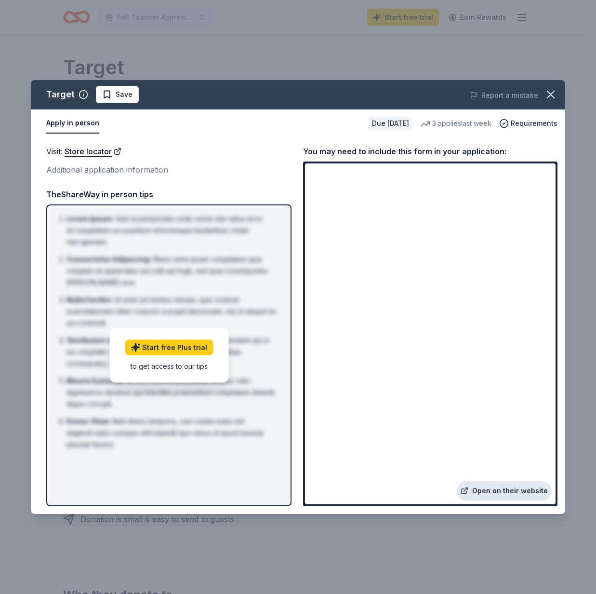
click at [521, 490] on link "Open on their website" at bounding box center [504, 490] width 95 height 19
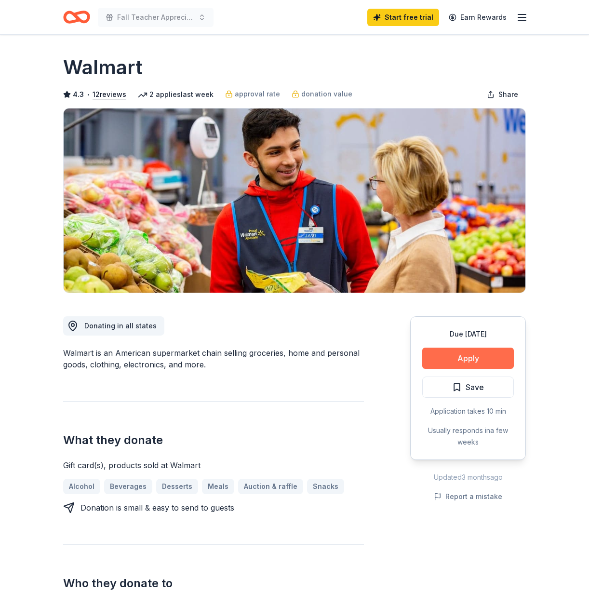
click at [473, 360] on button "Apply" at bounding box center [468, 357] width 92 height 21
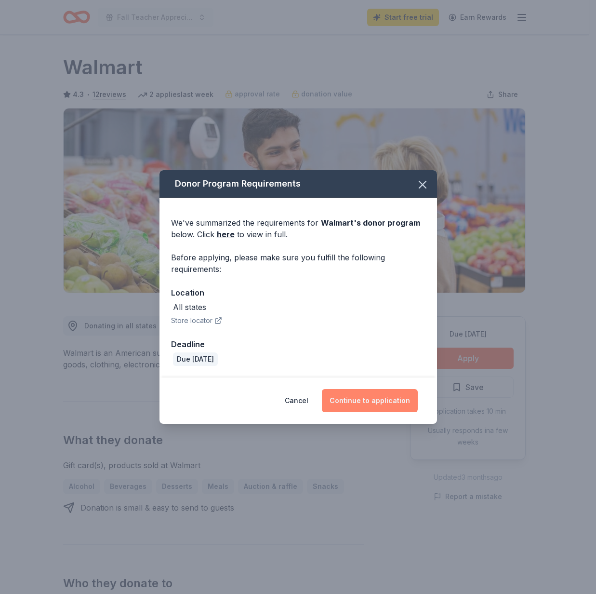
click at [395, 404] on button "Continue to application" at bounding box center [370, 400] width 96 height 23
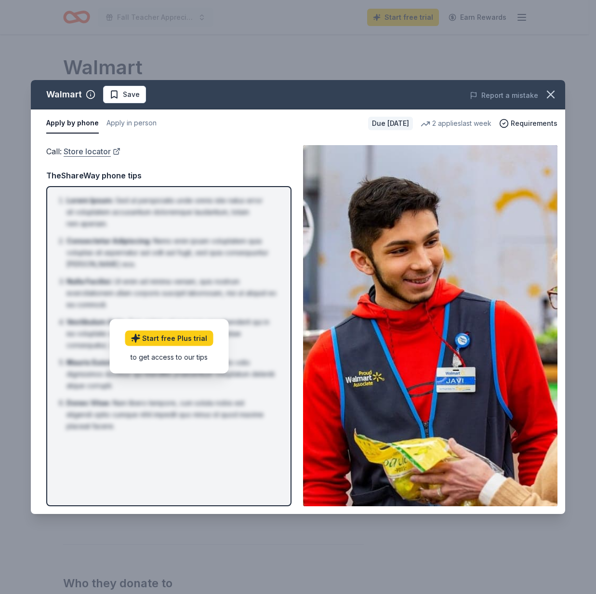
click at [102, 151] on link "Store locator" at bounding box center [92, 151] width 57 height 13
click at [69, 122] on button "Apply by phone" at bounding box center [72, 123] width 53 height 20
click at [120, 122] on button "Apply in person" at bounding box center [131, 123] width 50 height 20
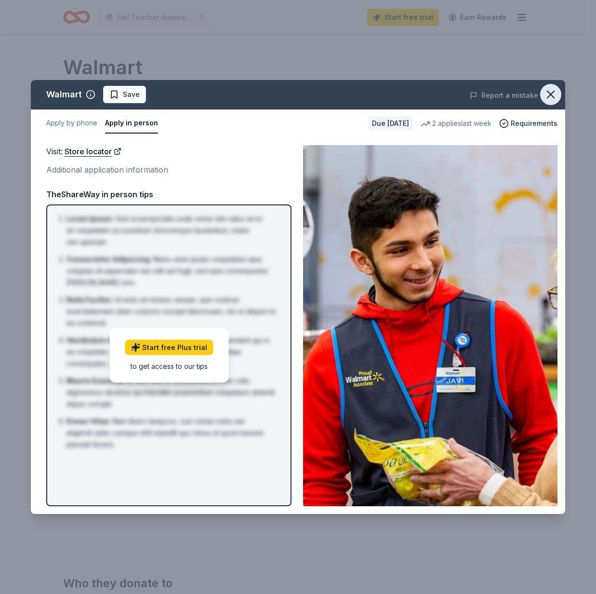
click at [553, 93] on icon "button" at bounding box center [550, 94] width 13 height 13
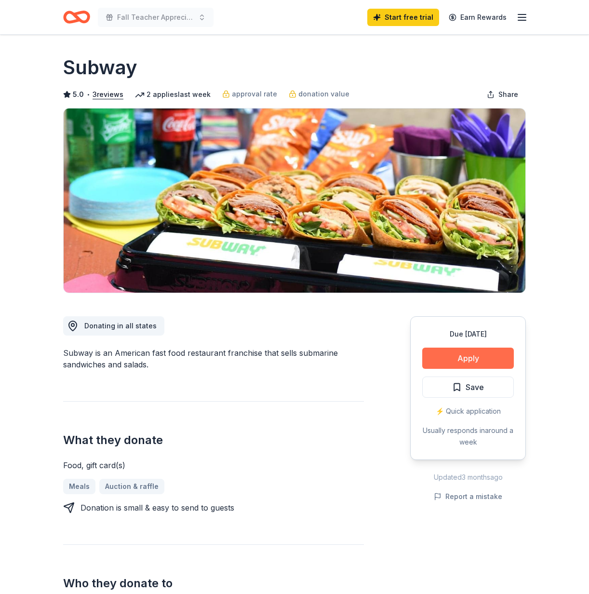
click at [470, 364] on button "Apply" at bounding box center [468, 357] width 92 height 21
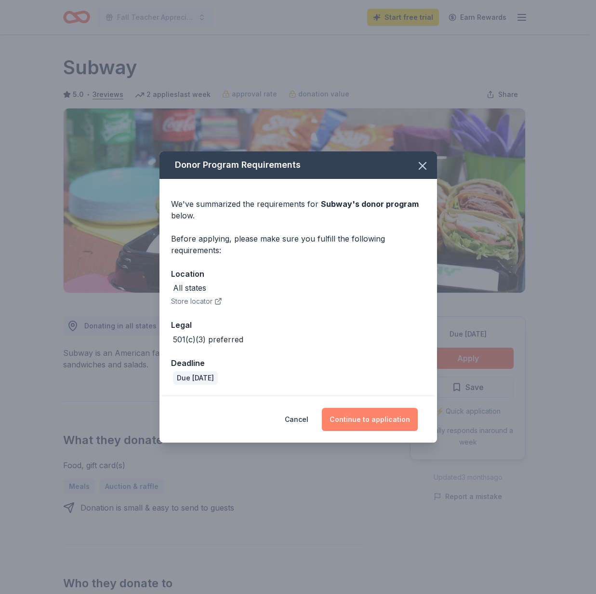
click at [365, 415] on button "Continue to application" at bounding box center [370, 419] width 96 height 23
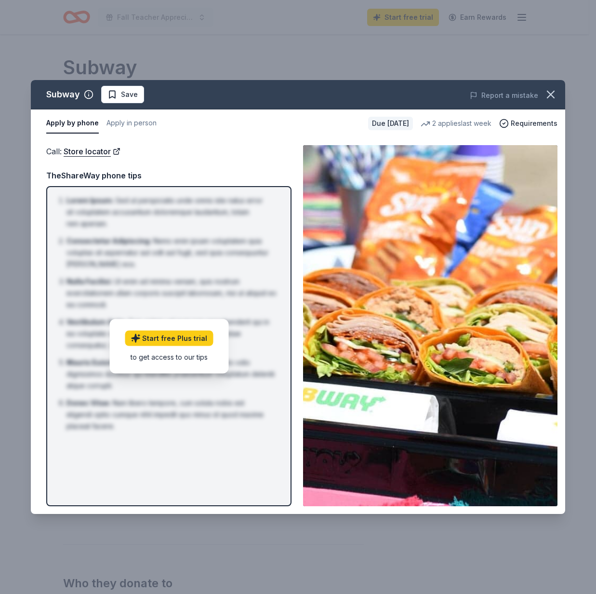
click at [172, 356] on div "to get access to our tips" at bounding box center [169, 356] width 88 height 10
click at [120, 124] on button "Apply in person" at bounding box center [131, 123] width 50 height 20
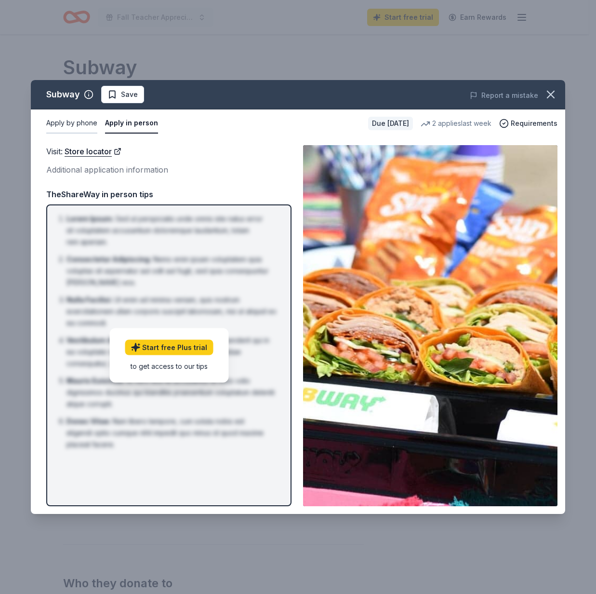
click at [74, 128] on button "Apply by phone" at bounding box center [71, 123] width 51 height 20
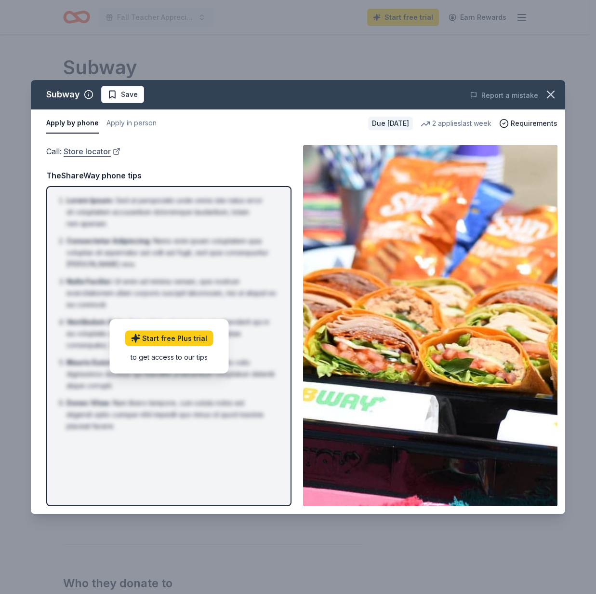
click at [71, 148] on link "Store locator" at bounding box center [92, 151] width 57 height 13
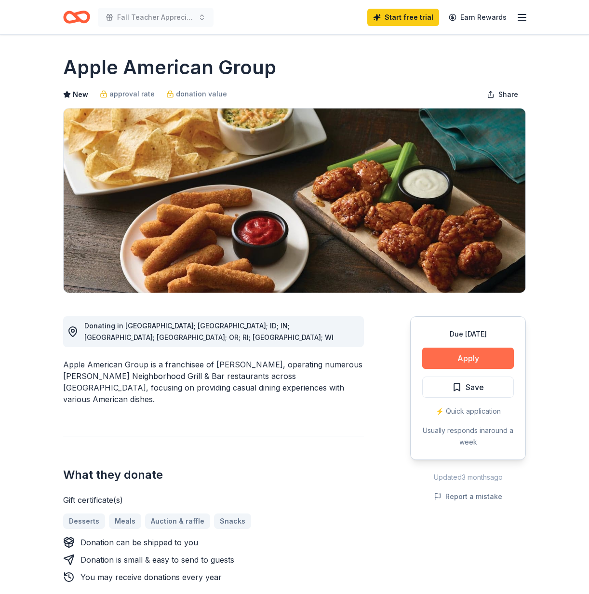
click at [482, 360] on button "Apply" at bounding box center [468, 357] width 92 height 21
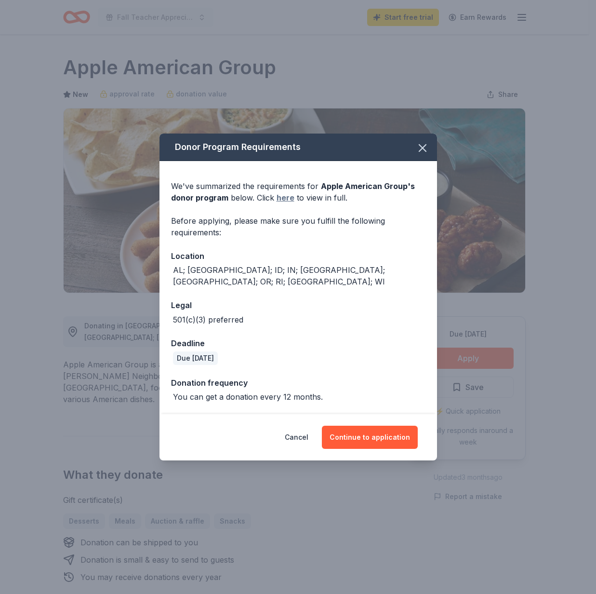
click at [277, 203] on link "here" at bounding box center [286, 198] width 18 height 12
click at [421, 155] on icon "button" at bounding box center [422, 147] width 13 height 13
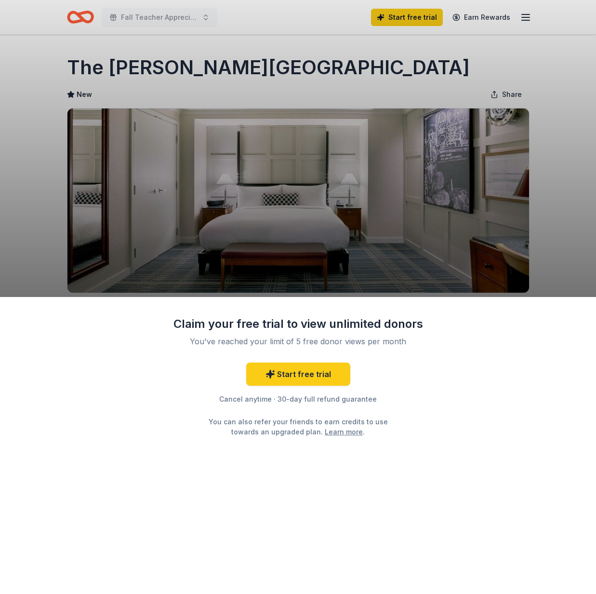
click at [365, 58] on div "Claim your free trial to view unlimited donors You've reached your limit of 5 f…" at bounding box center [298, 297] width 596 height 594
